Goal: Task Accomplishment & Management: Manage account settings

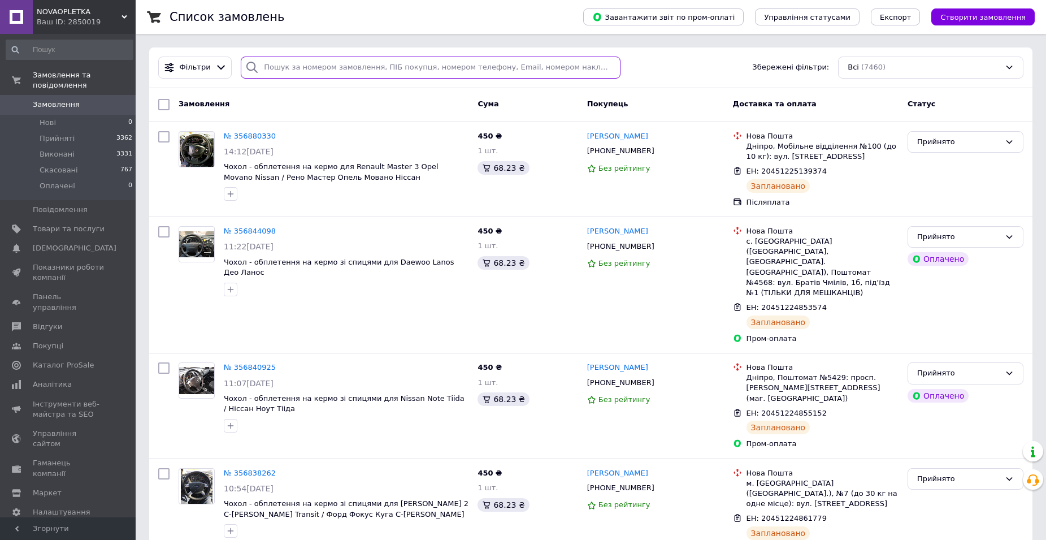
click at [300, 64] on input "search" at bounding box center [431, 68] width 380 height 22
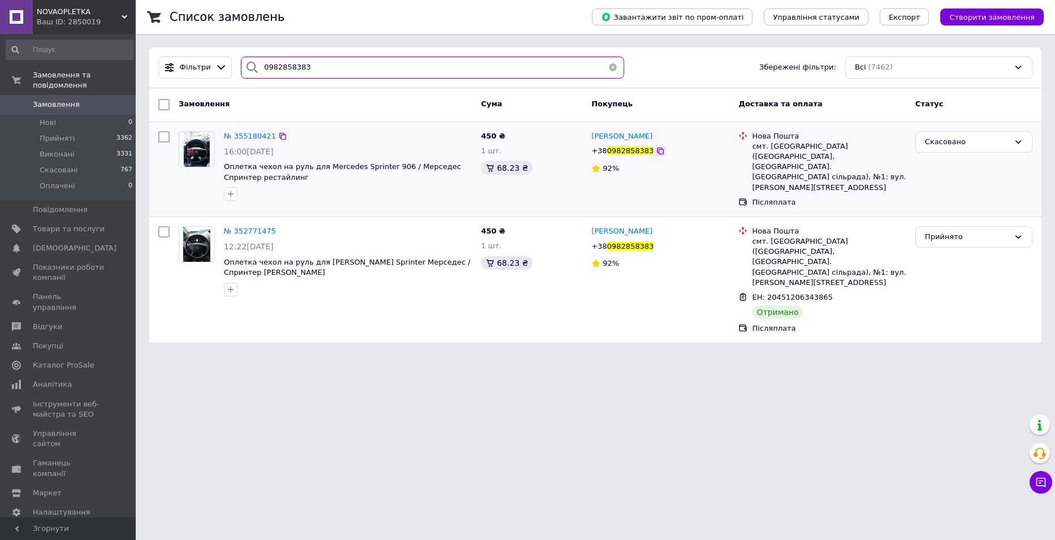
type input "0982858383"
click at [656, 153] on icon at bounding box center [660, 150] width 9 height 9
click at [656, 152] on icon at bounding box center [660, 150] width 9 height 9
click at [657, 151] on icon at bounding box center [660, 151] width 7 height 7
click at [657, 152] on icon at bounding box center [660, 151] width 7 height 7
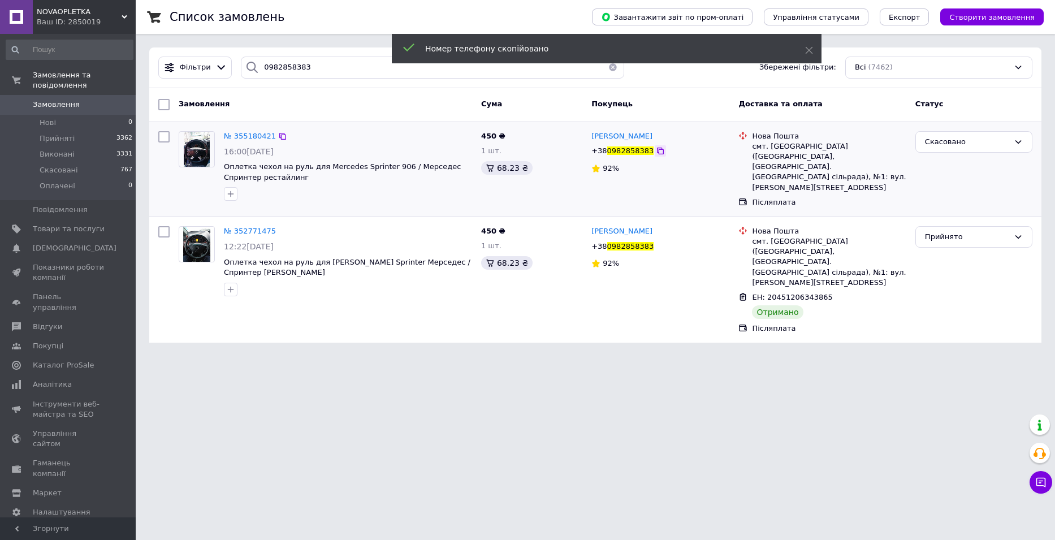
click at [657, 152] on icon at bounding box center [660, 151] width 7 height 7
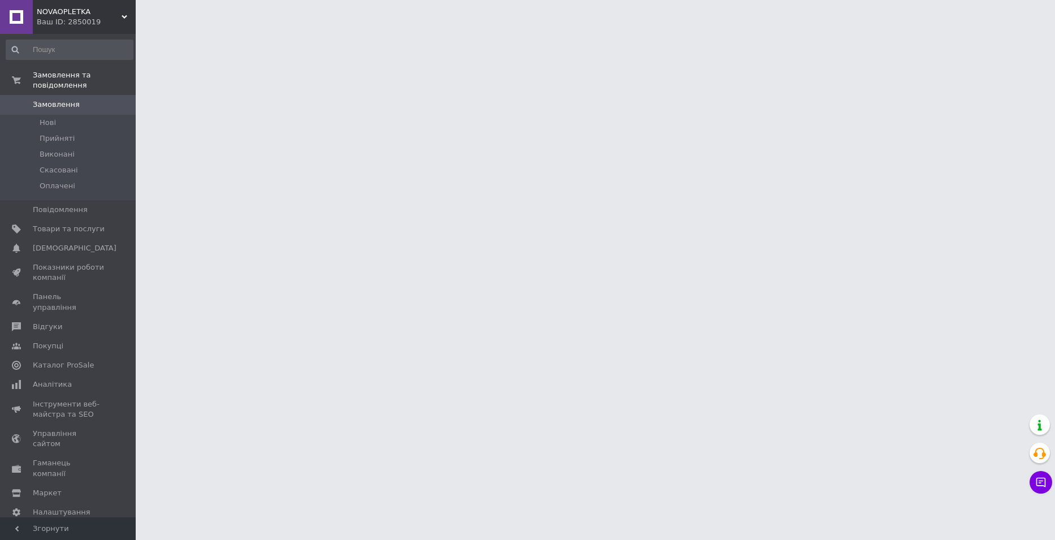
click at [59, 99] on span "Замовлення" at bounding box center [56, 104] width 47 height 10
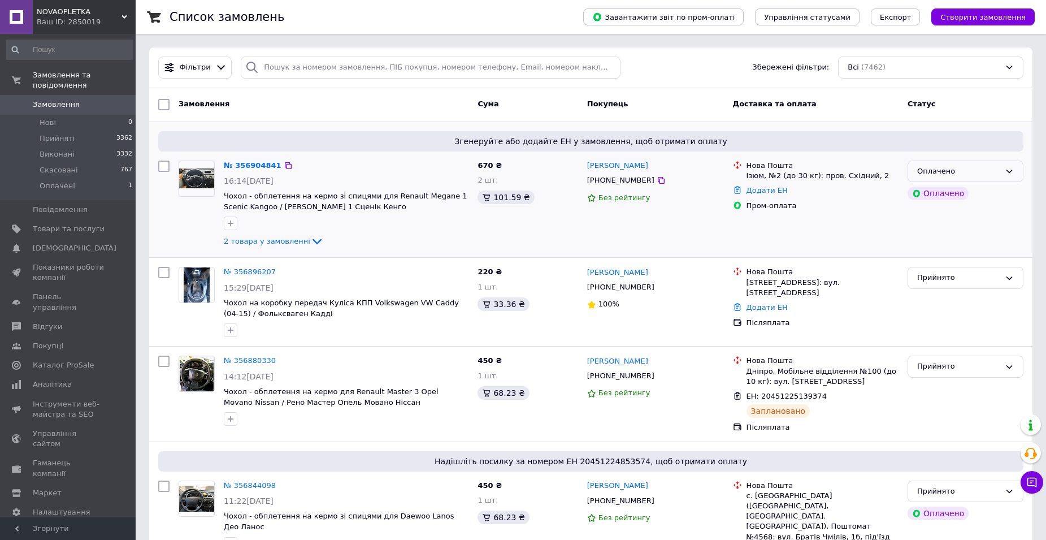
click at [982, 167] on div "Оплачено" at bounding box center [958, 172] width 83 height 12
click at [963, 200] on li "Прийнято" at bounding box center [965, 194] width 115 height 21
click at [240, 356] on link "№ 356880330" at bounding box center [250, 360] width 52 height 8
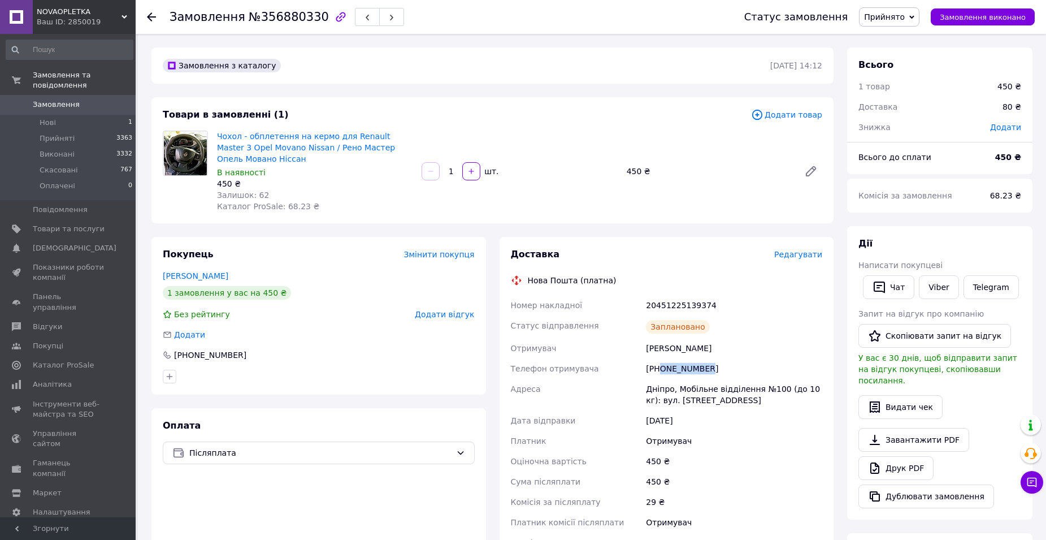
drag, startPoint x: 715, startPoint y: 373, endPoint x: 660, endPoint y: 376, distance: 54.9
click at [660, 376] on div "[PHONE_NUMBER]" at bounding box center [734, 368] width 181 height 20
copy div "0953892199"
click at [678, 310] on div "20451225139374" at bounding box center [734, 305] width 181 height 20
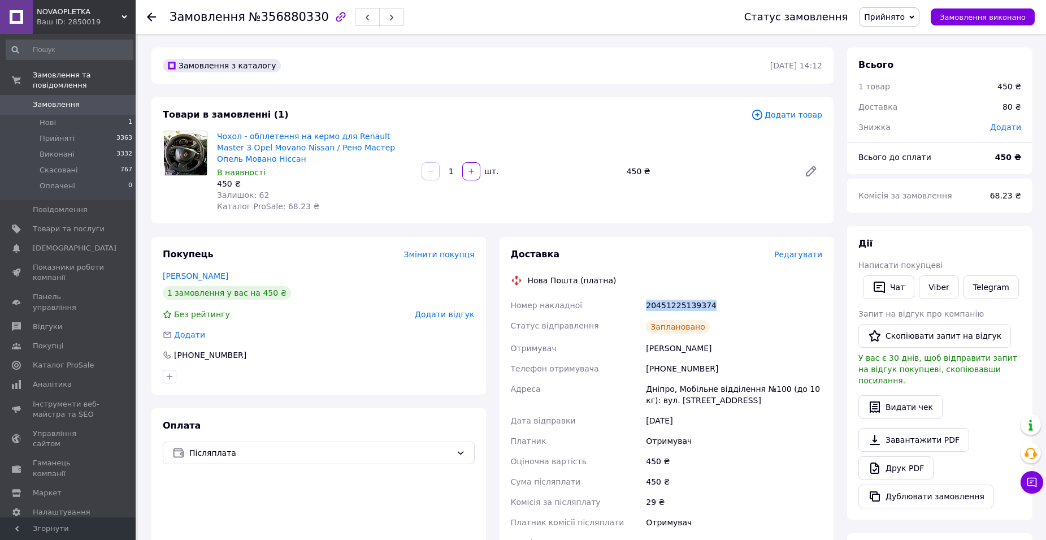
copy div "20451225139374"
click at [57, 99] on span "Замовлення" at bounding box center [56, 104] width 47 height 10
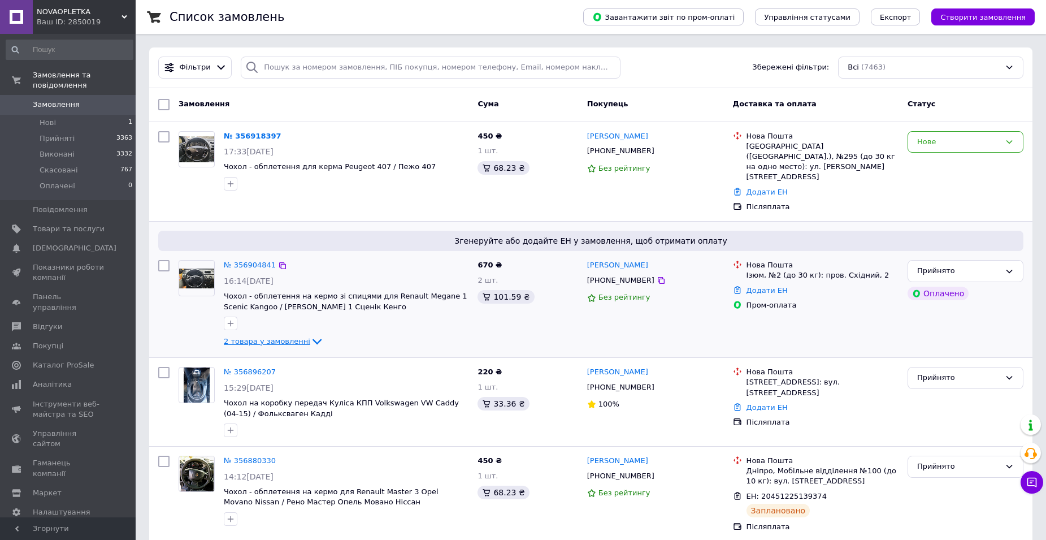
click at [310, 335] on icon at bounding box center [317, 342] width 14 height 14
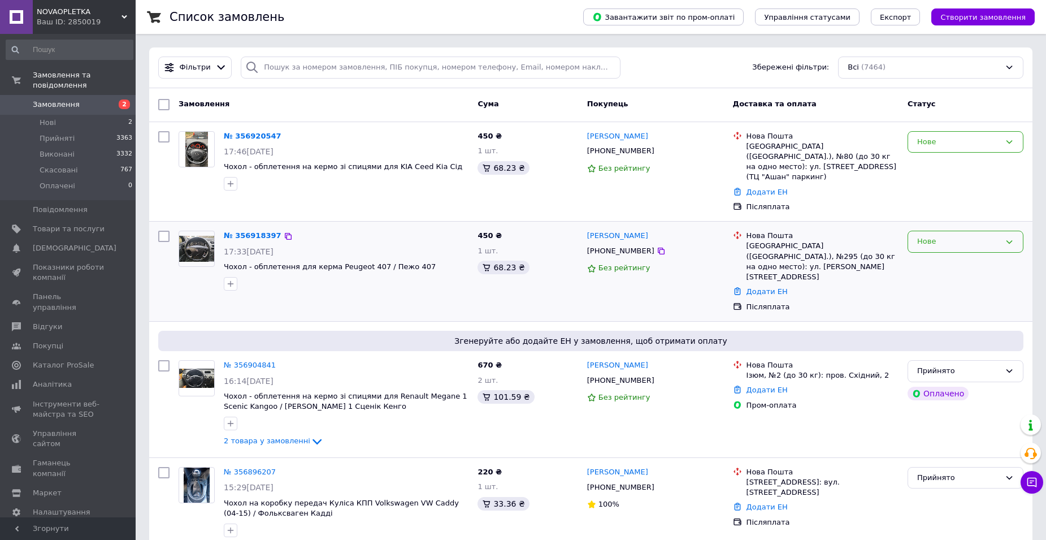
click at [944, 237] on div "Нове" at bounding box center [966, 242] width 116 height 22
click at [948, 258] on li "Прийнято" at bounding box center [965, 265] width 115 height 21
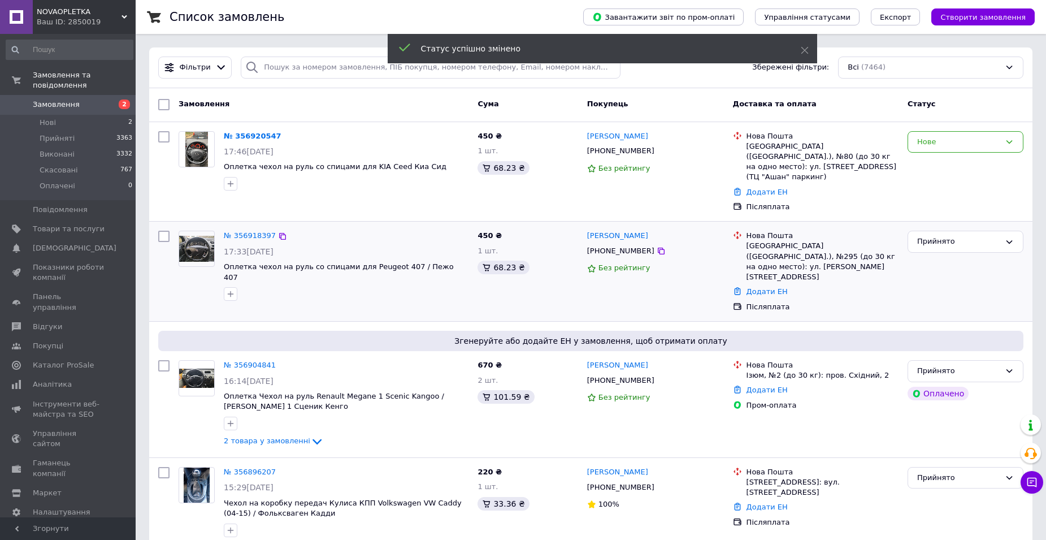
click at [927, 134] on div "Нове" at bounding box center [966, 142] width 116 height 22
click at [941, 168] on li "Прийнято" at bounding box center [965, 165] width 115 height 21
click at [240, 361] on link "№ 356904841" at bounding box center [250, 365] width 52 height 8
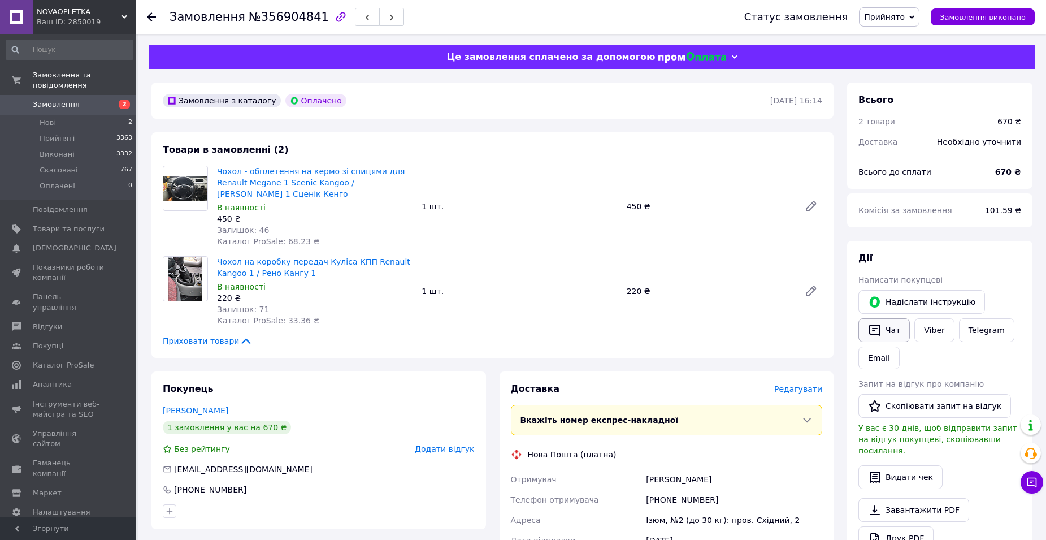
click at [892, 332] on button "Чат" at bounding box center [884, 330] width 51 height 24
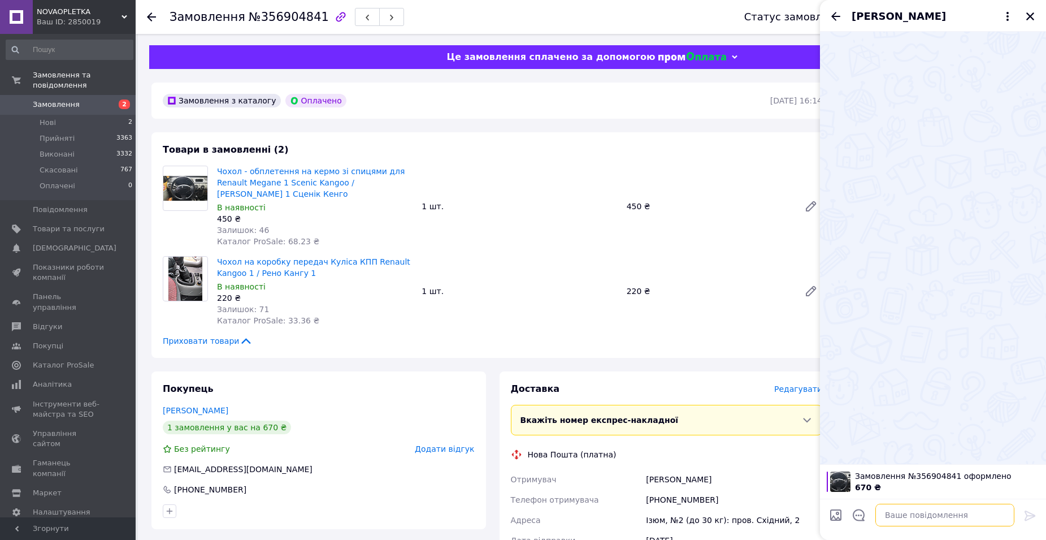
click at [921, 517] on textarea at bounding box center [945, 515] width 139 height 23
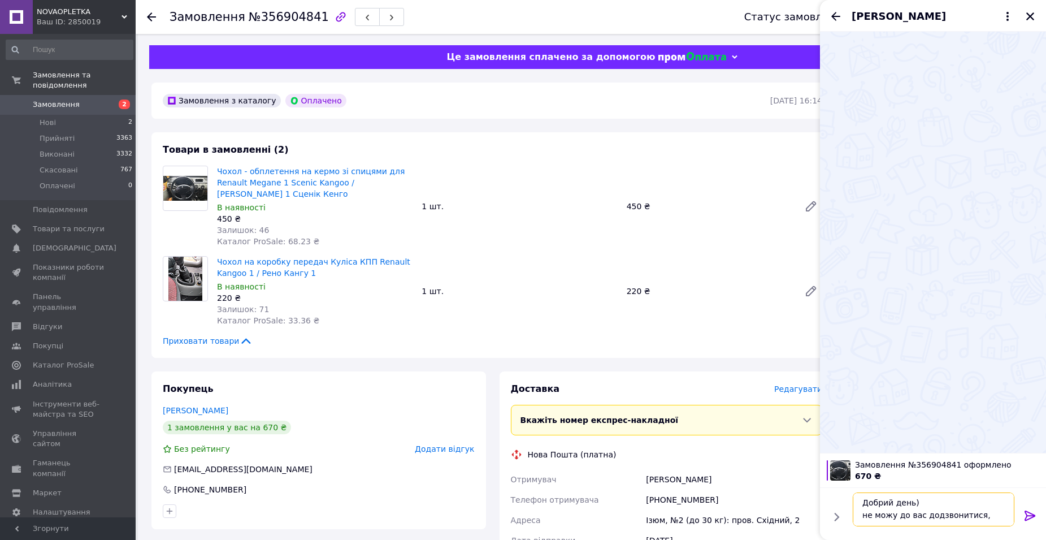
scroll to position [8, 0]
type textarea "Добрий день) не можу до вас додзвонитися, тому пишу вам сюди"
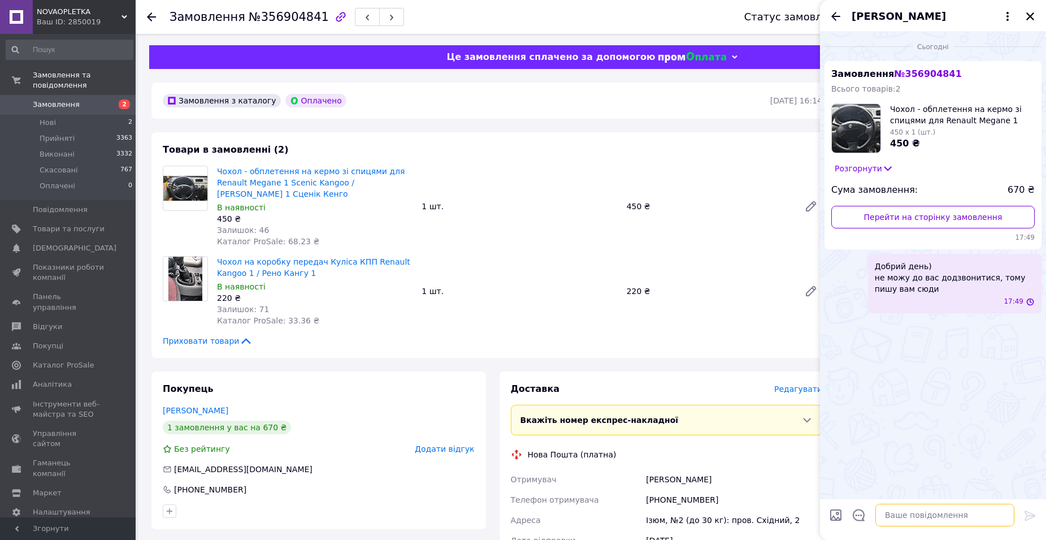
scroll to position [0, 0]
click at [894, 298] on div "17:49" at bounding box center [957, 302] width 155 height 10
click at [954, 336] on button "Редагувати" at bounding box center [974, 331] width 136 height 23
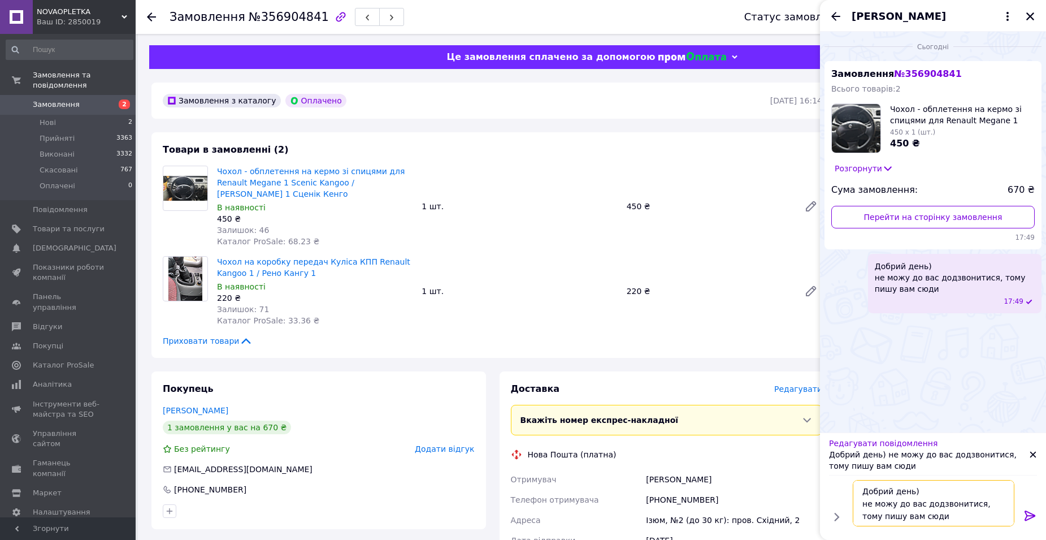
click at [930, 516] on textarea "Добрий день) не можу до вас додзвонитися, тому пишу вам сюди" at bounding box center [934, 503] width 162 height 46
type textarea "Добрий день) не можу до вас додзвонитися, тому пишу вам сюди)"
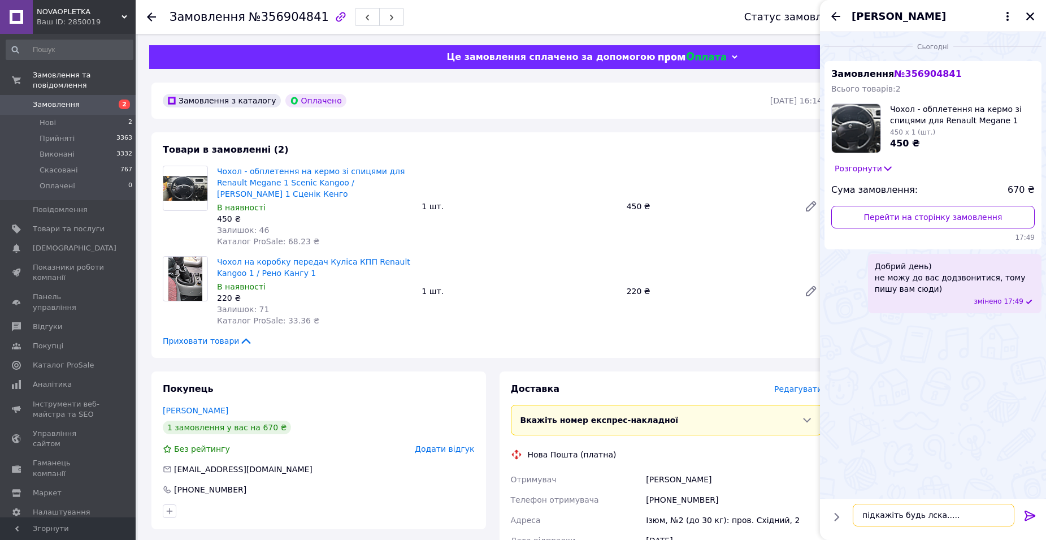
click at [925, 512] on textarea "підкажіть будь лска....." at bounding box center [934, 515] width 162 height 23
type textarea "підкажіть будь ласка.....кермо у вас таке саме, як на фото в оголошенні, вірно)?"
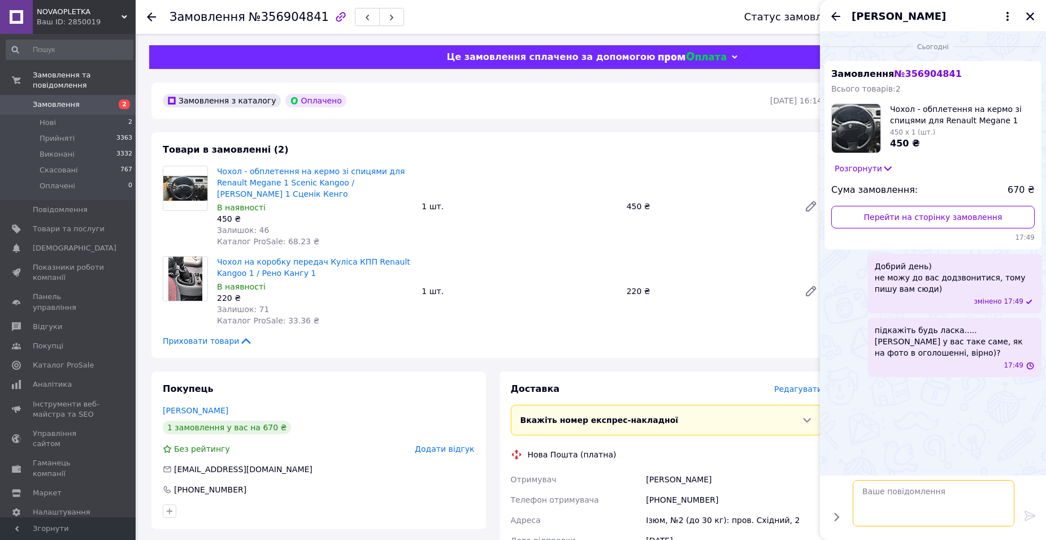
scroll to position [0, 0]
click at [835, 17] on icon "Назад" at bounding box center [836, 17] width 14 height 14
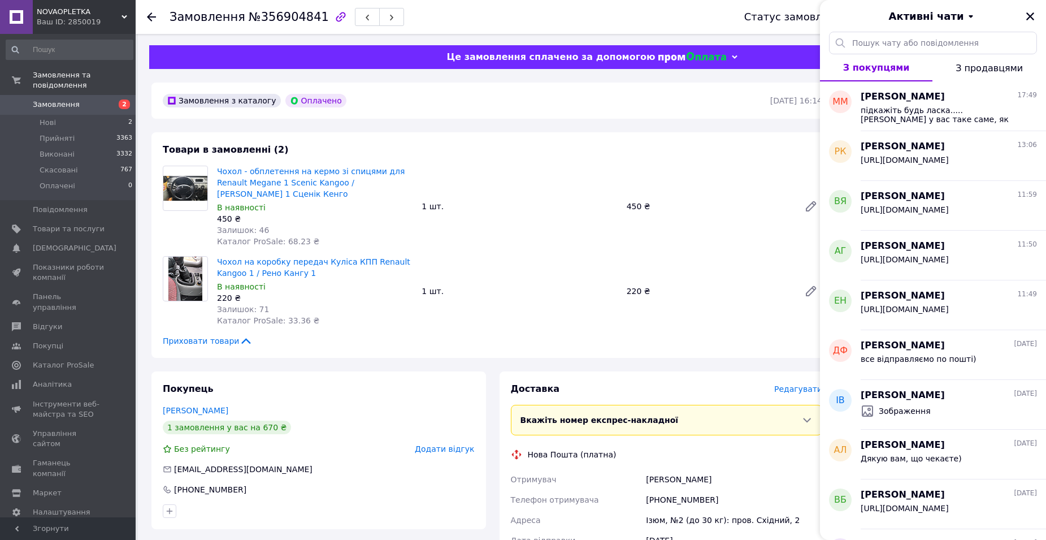
click at [59, 99] on span "Замовлення" at bounding box center [56, 104] width 47 height 10
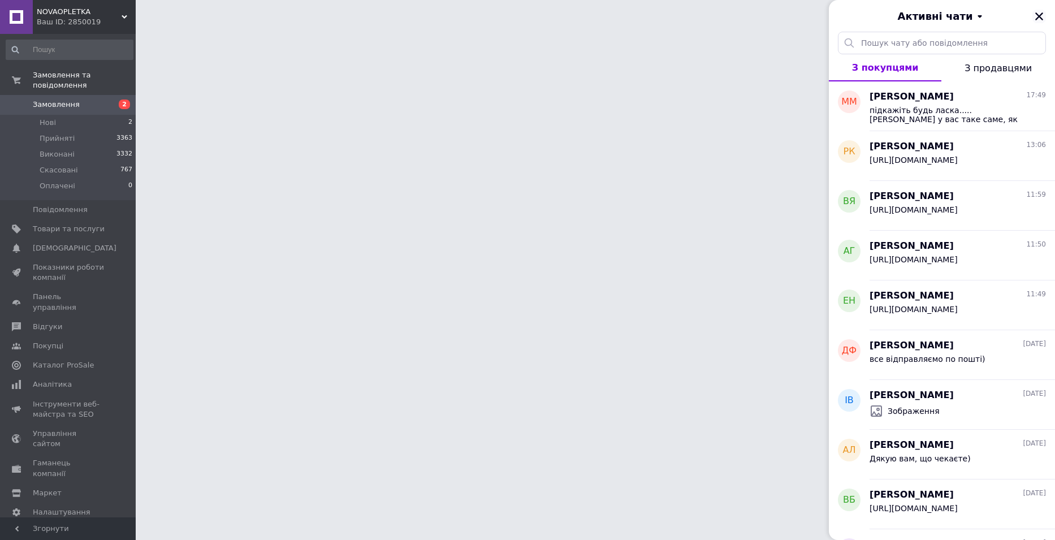
click at [1039, 14] on div "Активні чати" at bounding box center [942, 16] width 226 height 32
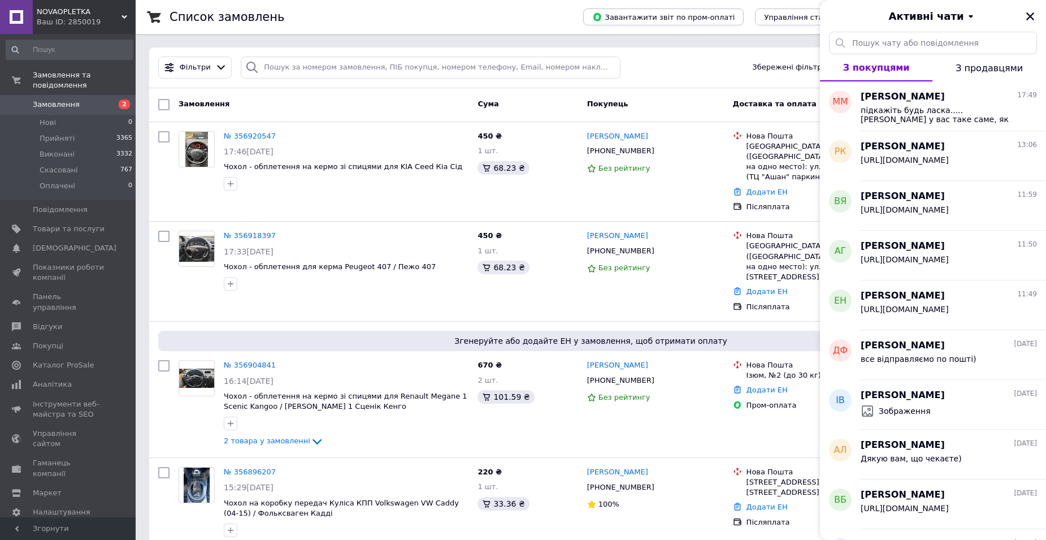
click at [314, 81] on div "Фільтри Збережені фільтри: Всі (7464)" at bounding box center [591, 67] width 884 height 41
click at [306, 70] on input "search" at bounding box center [431, 68] width 380 height 22
paste input "+380951371710"
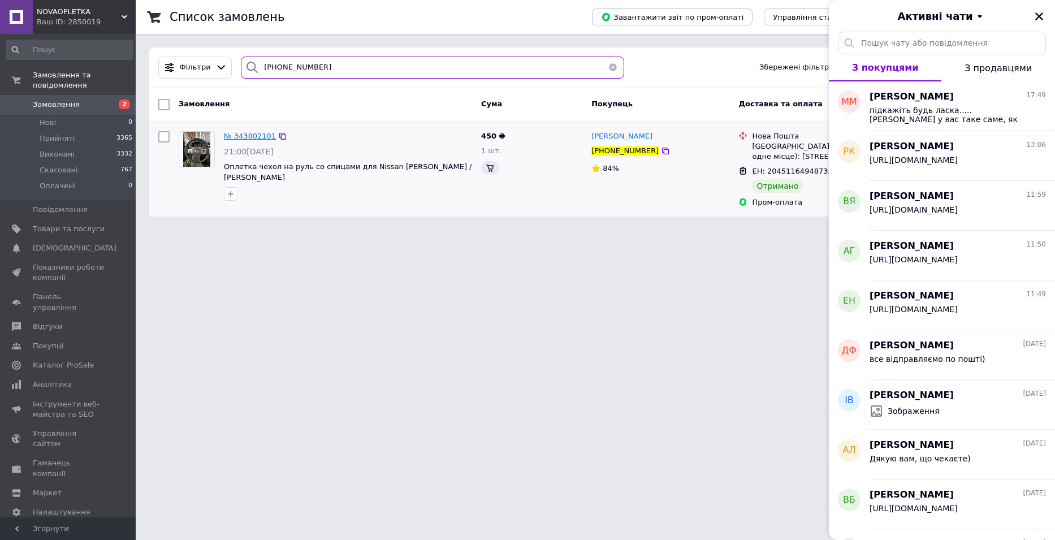
type input "+380951371710"
click at [240, 134] on span "№ 343802101" at bounding box center [250, 136] width 52 height 8
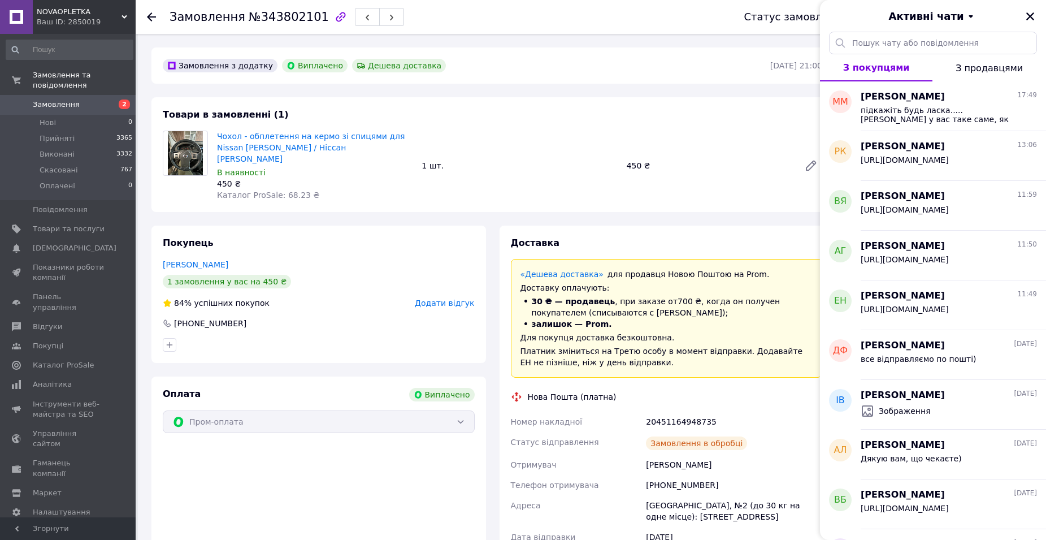
scroll to position [9, 0]
click at [1028, 14] on icon "Закрити" at bounding box center [1031, 16] width 8 height 8
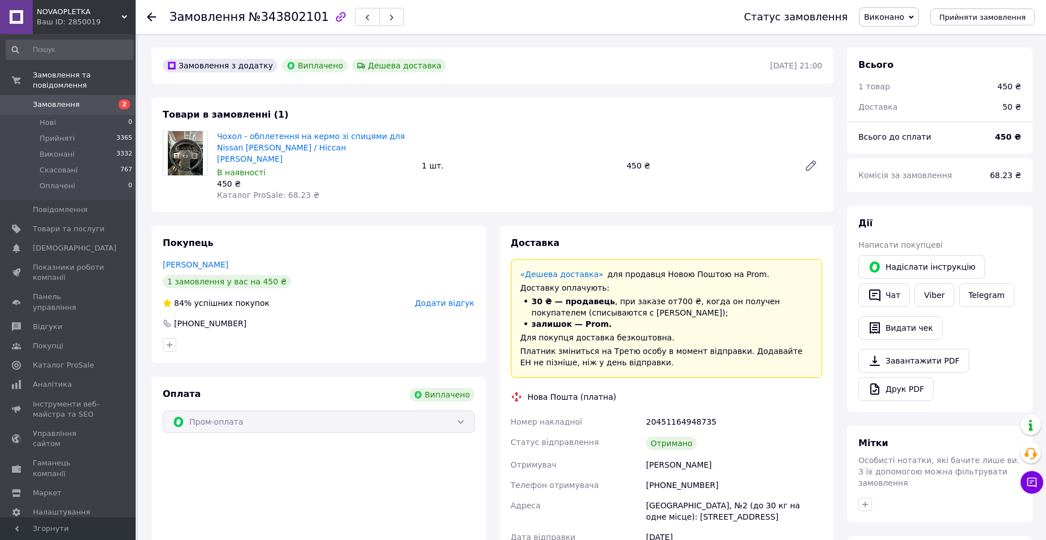
click at [51, 99] on span "Замовлення" at bounding box center [56, 104] width 47 height 10
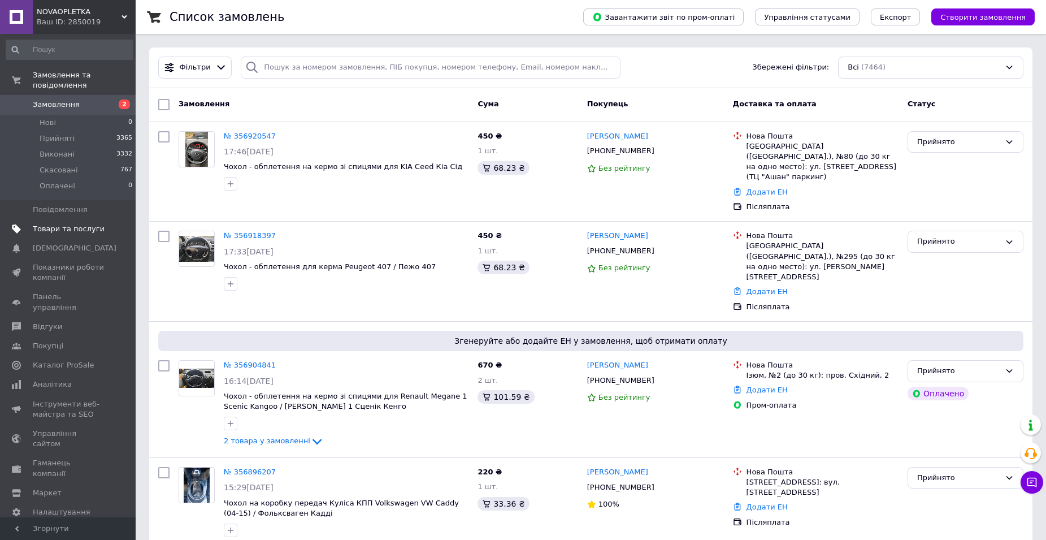
click at [67, 224] on span "Товари та послуги" at bounding box center [69, 229] width 72 height 10
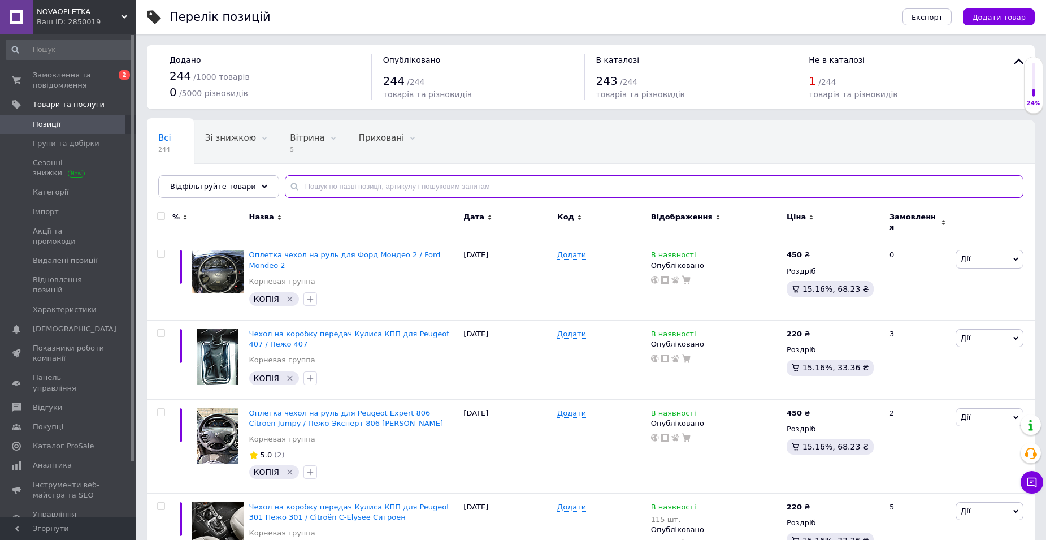
click at [376, 186] on input "text" at bounding box center [654, 186] width 739 height 23
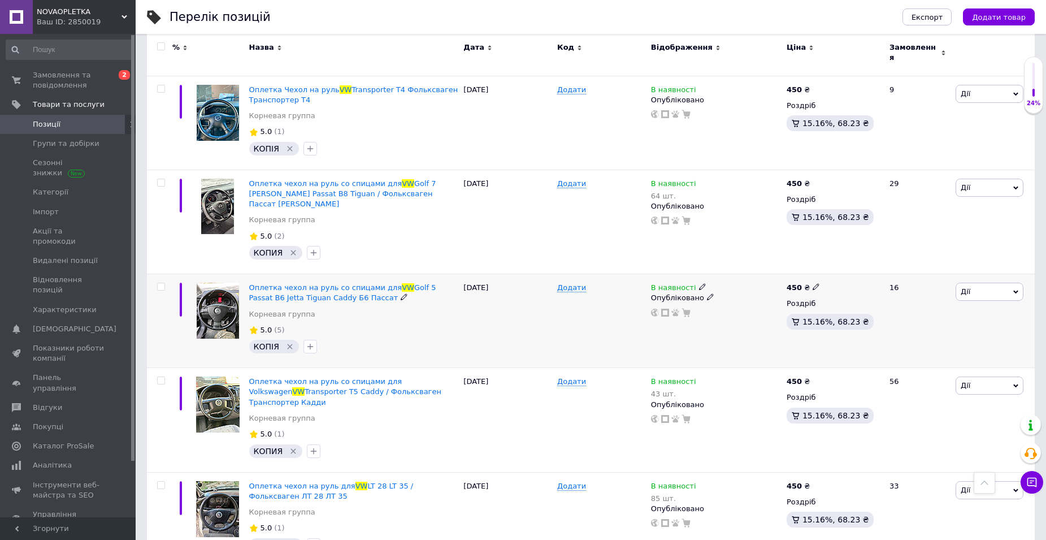
scroll to position [1074, 0]
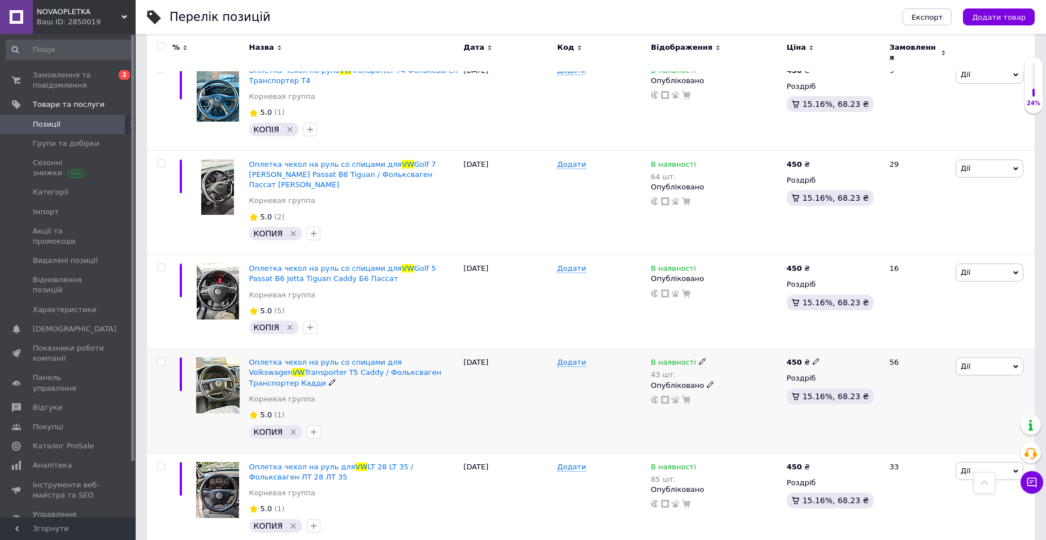
type input "vw"
click at [280, 357] on div "Оплетка чехол на руль со спицами для Volkswagen VW Transporter T5 Caddy / Фольк…" at bounding box center [353, 372] width 209 height 31
click at [331, 368] on span "Transporter T5 Caddy / Фольксваген Транспортер Кадди" at bounding box center [345, 377] width 192 height 19
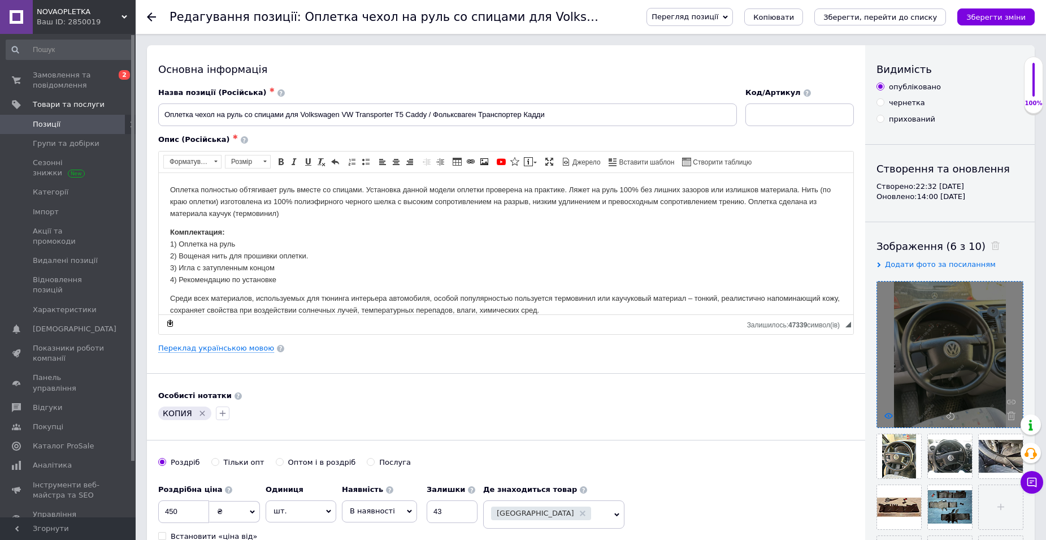
click at [888, 415] on icon at bounding box center [889, 416] width 8 height 8
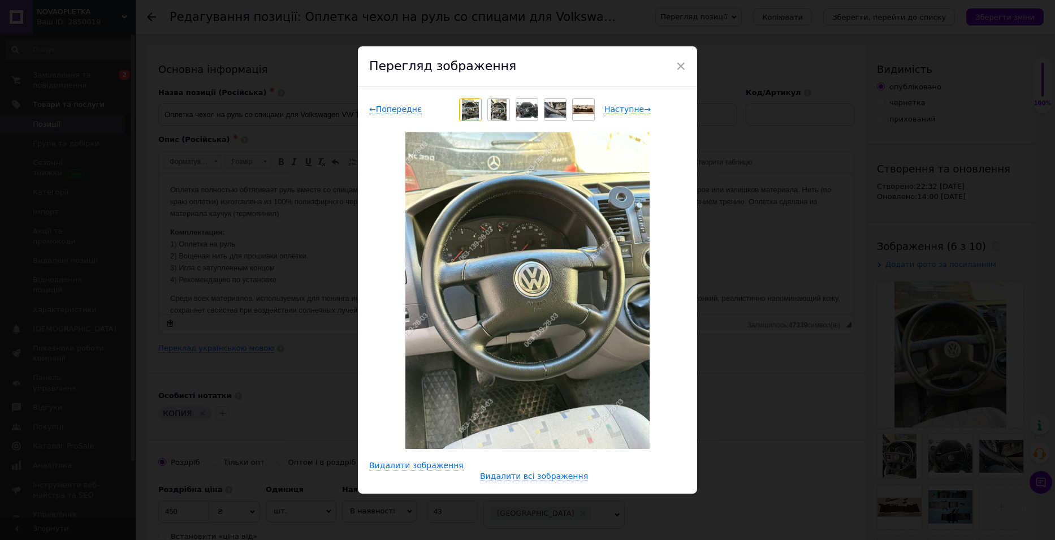
click at [498, 105] on img at bounding box center [499, 109] width 16 height 21
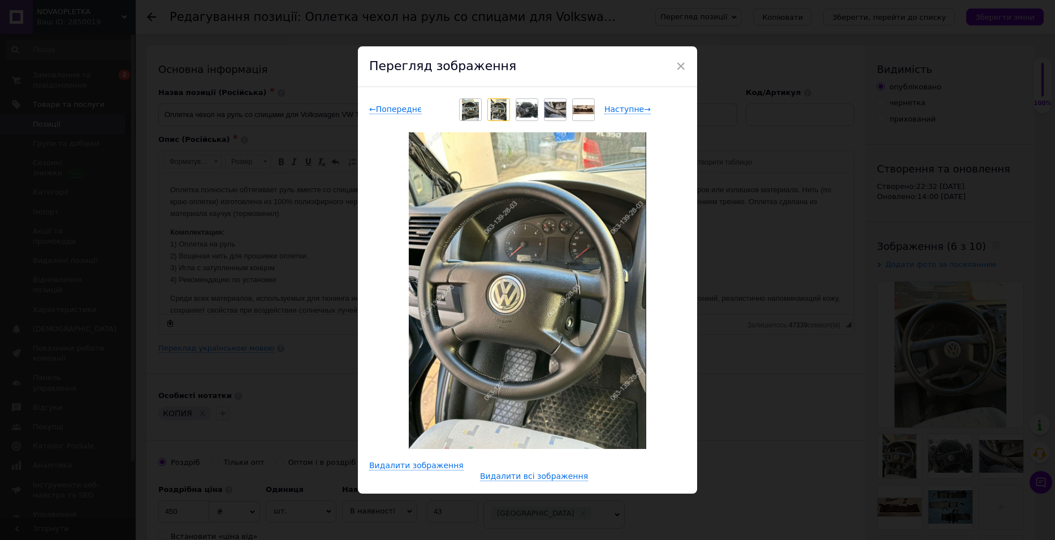
click at [492, 110] on img at bounding box center [499, 109] width 16 height 21
click at [499, 105] on img at bounding box center [499, 109] width 16 height 21
click at [497, 106] on img at bounding box center [499, 109] width 16 height 21
click at [471, 109] on img at bounding box center [470, 109] width 17 height 21
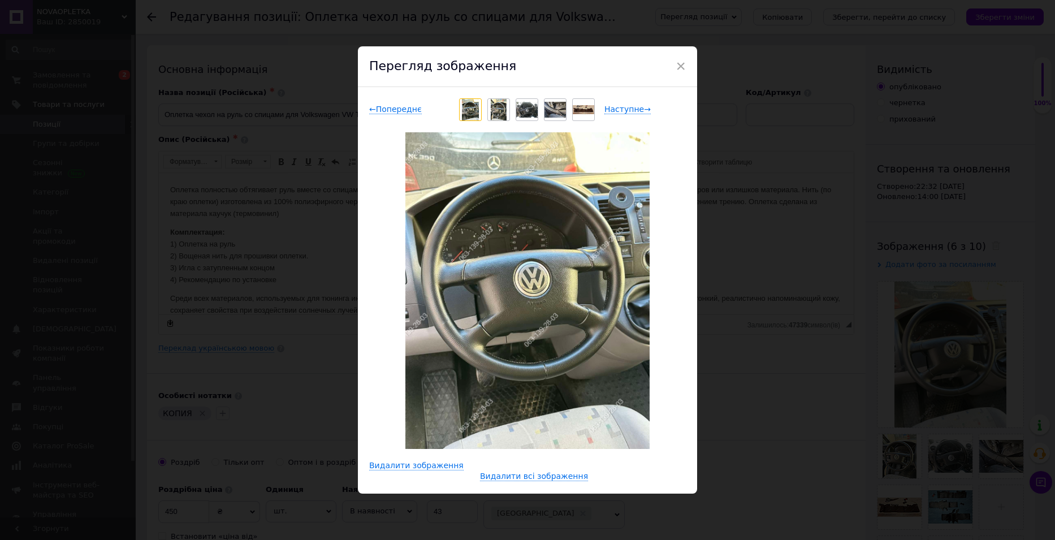
click at [501, 111] on img at bounding box center [499, 109] width 16 height 21
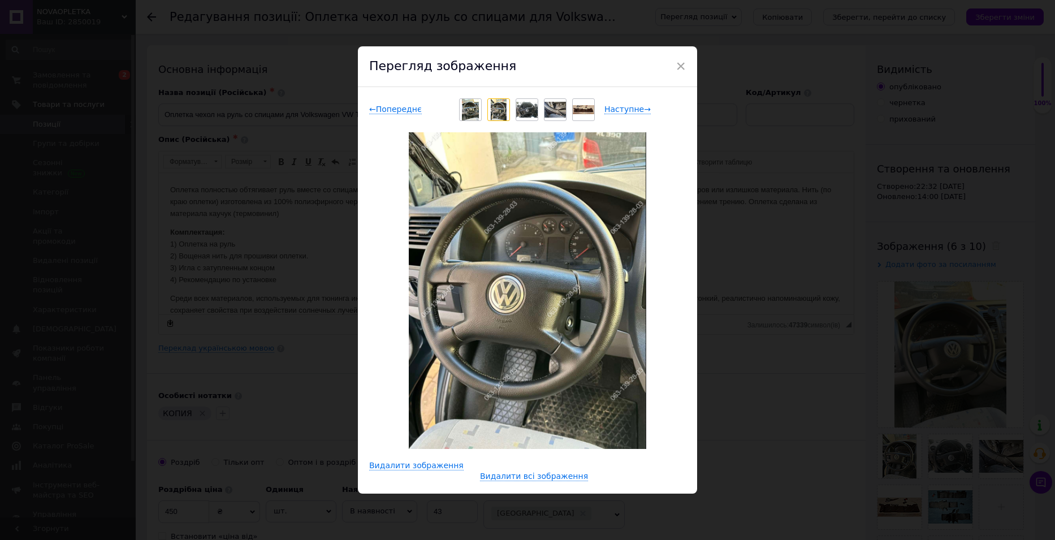
click at [475, 110] on img at bounding box center [470, 109] width 17 height 21
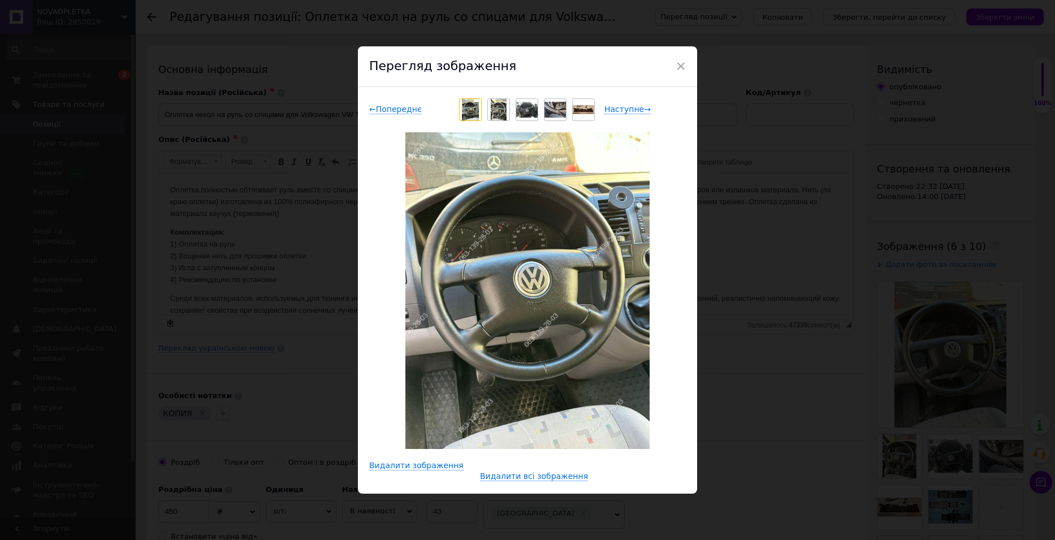
click at [464, 106] on img at bounding box center [470, 109] width 17 height 21
click at [473, 110] on img at bounding box center [470, 109] width 17 height 21
click at [506, 105] on div at bounding box center [498, 109] width 21 height 21
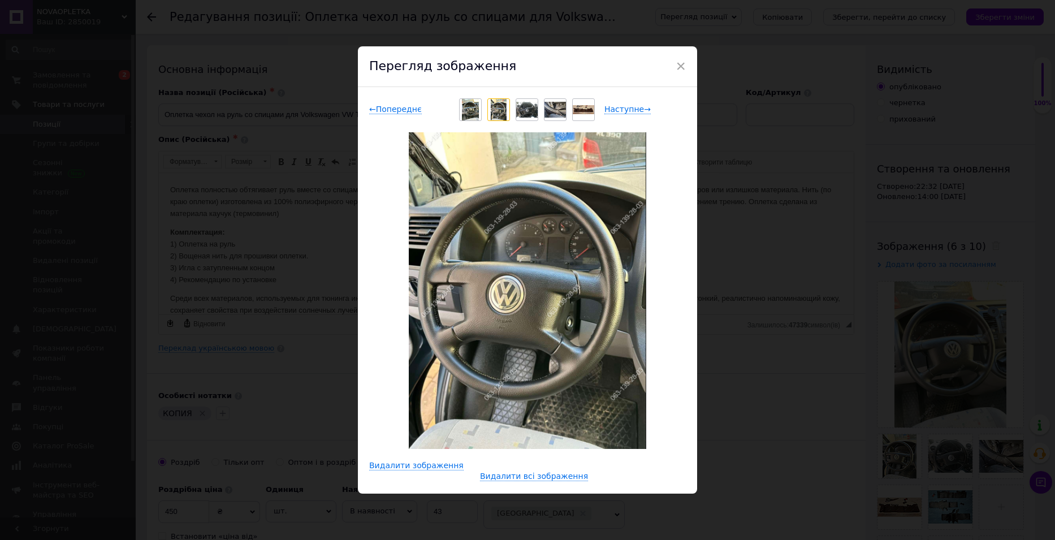
click at [48, 76] on div "× Перегляд зображення ← Попереднє Наступне → Видалити зображення Видалити всі з…" at bounding box center [527, 270] width 1055 height 540
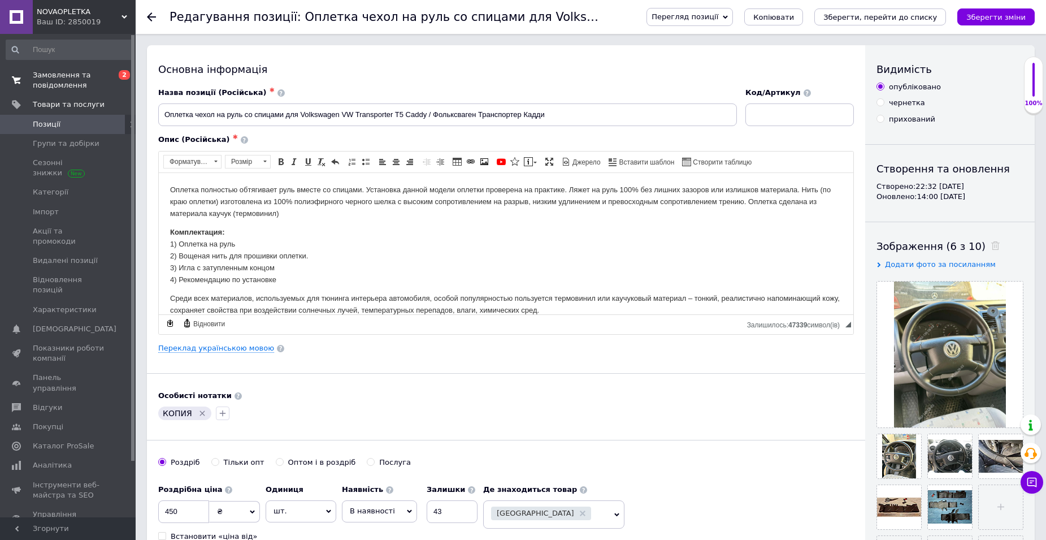
click at [50, 76] on span "Замовлення та повідомлення" at bounding box center [69, 80] width 72 height 20
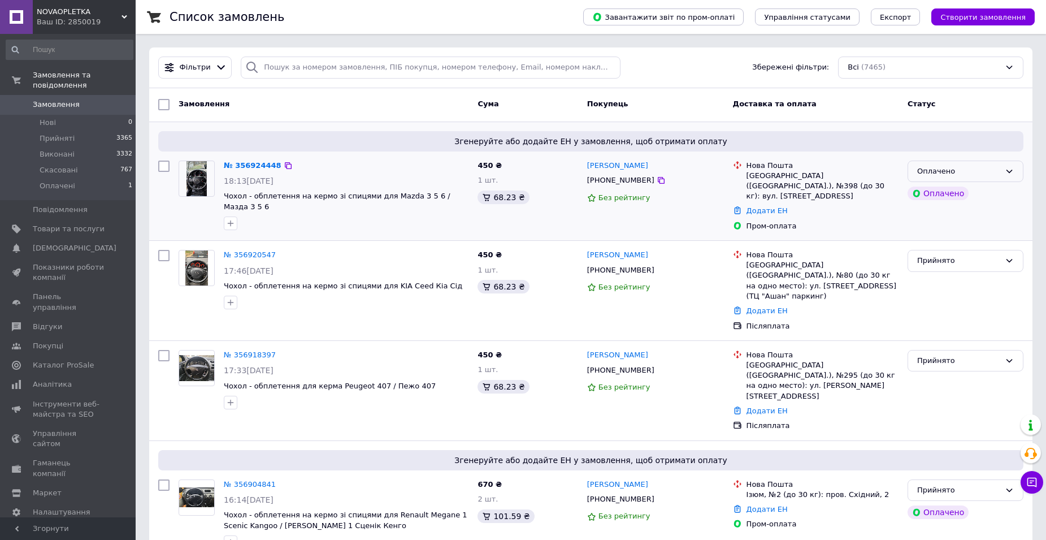
click at [968, 176] on div "Оплачено" at bounding box center [958, 172] width 83 height 12
click at [958, 196] on li "Прийнято" at bounding box center [965, 194] width 115 height 21
